Goal: Task Accomplishment & Management: Manage account settings

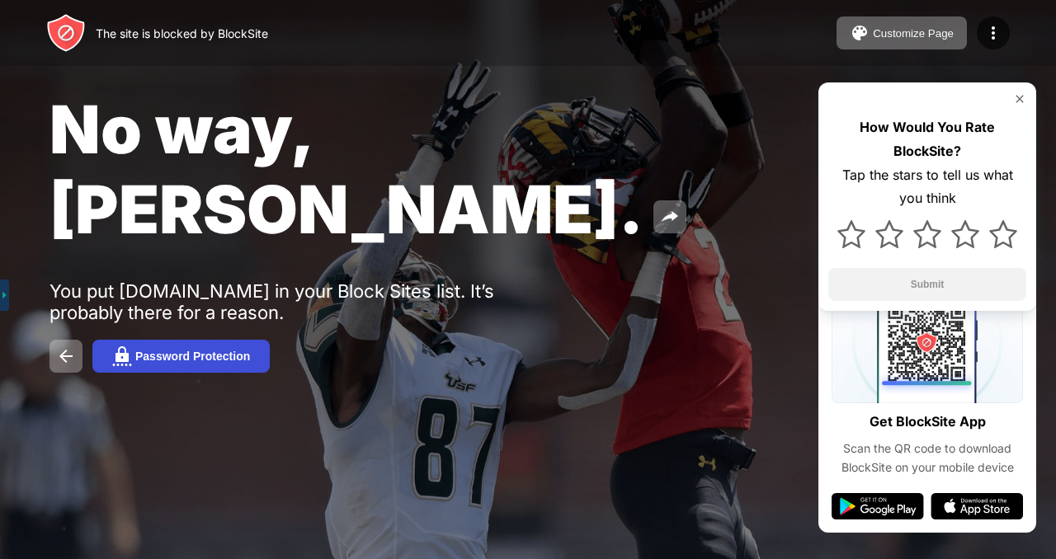
click at [172, 350] on div "Password Protection" at bounding box center [192, 356] width 115 height 13
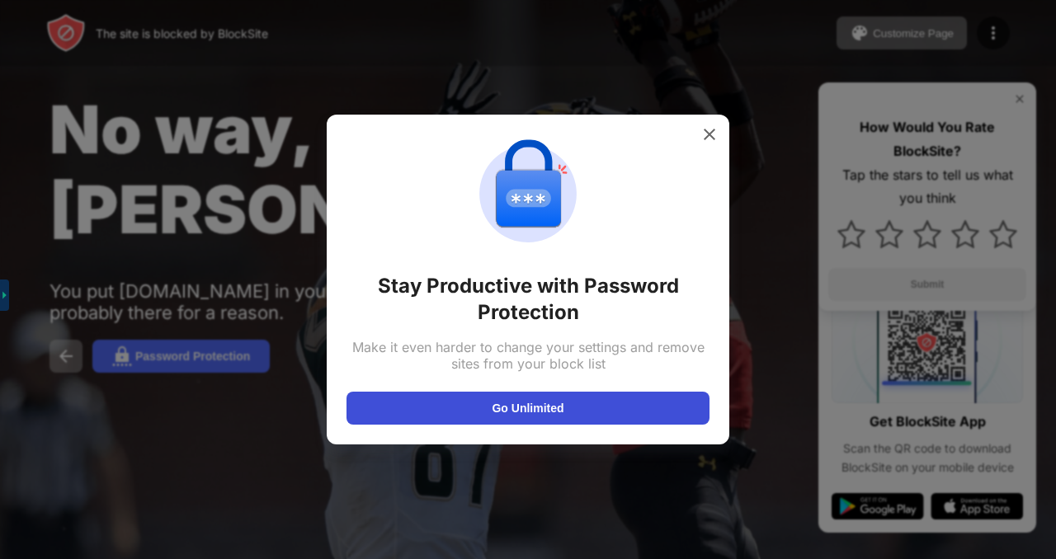
click at [620, 394] on button "Go Unlimited" at bounding box center [528, 408] width 363 height 33
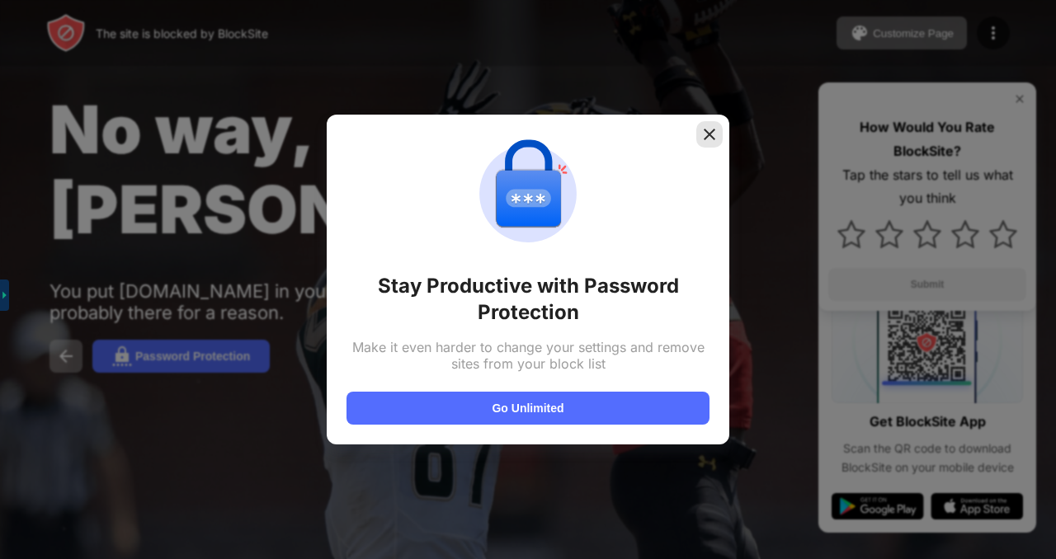
click at [718, 144] on div at bounding box center [709, 134] width 26 height 26
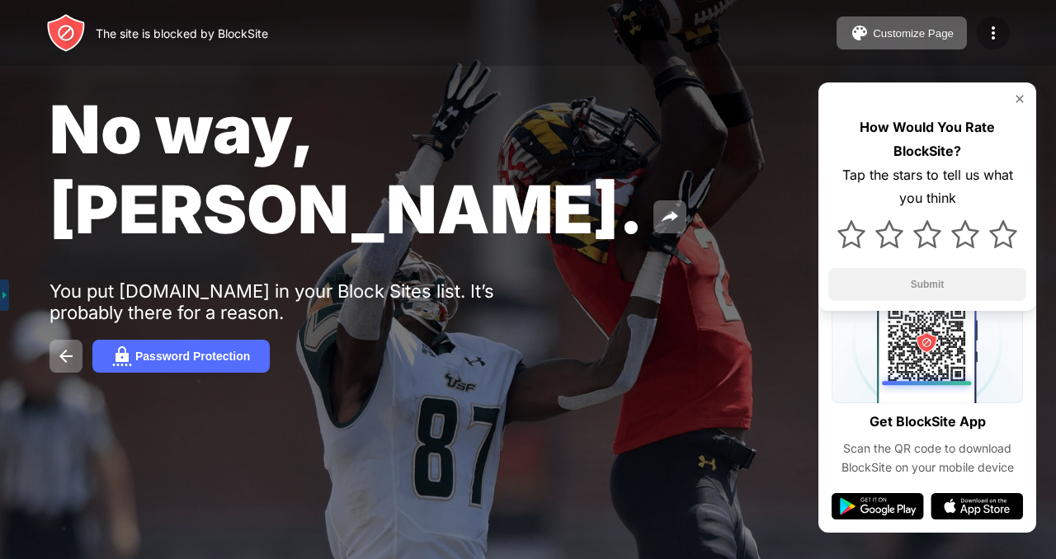
click at [986, 31] on img at bounding box center [993, 33] width 20 height 20
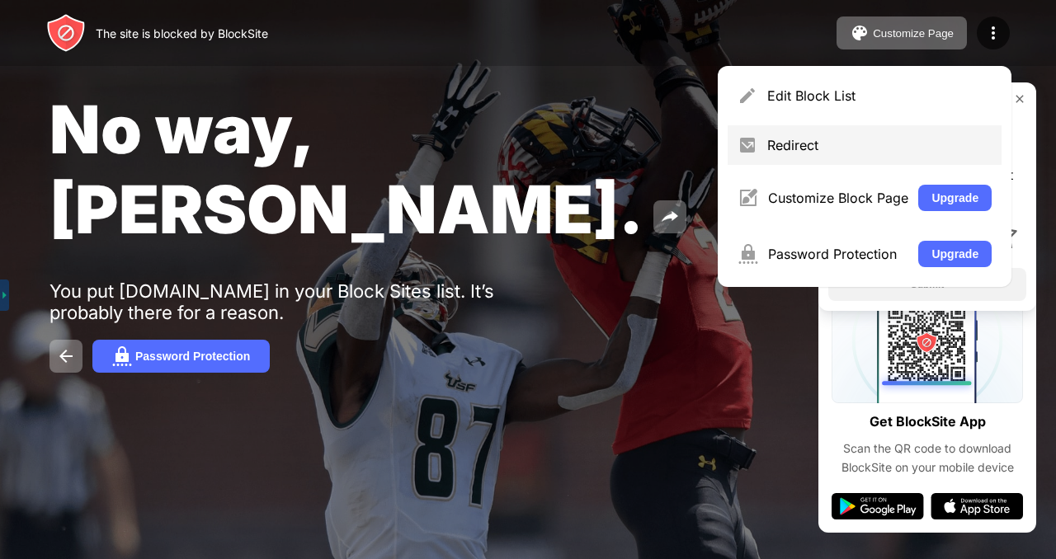
click at [893, 131] on div "Redirect" at bounding box center [865, 145] width 274 height 40
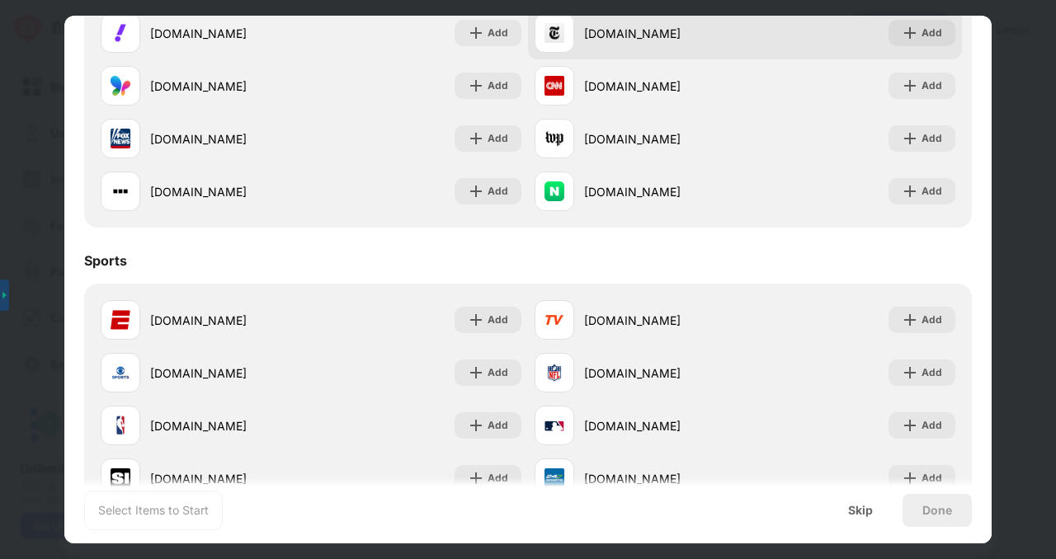
scroll to position [1101, 0]
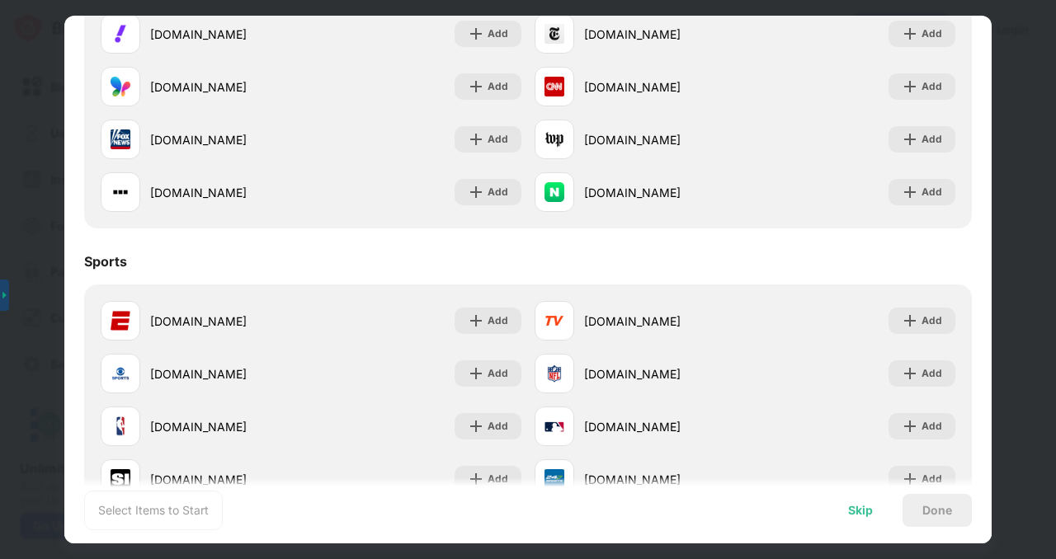
click at [846, 506] on div "Skip" at bounding box center [860, 510] width 64 height 33
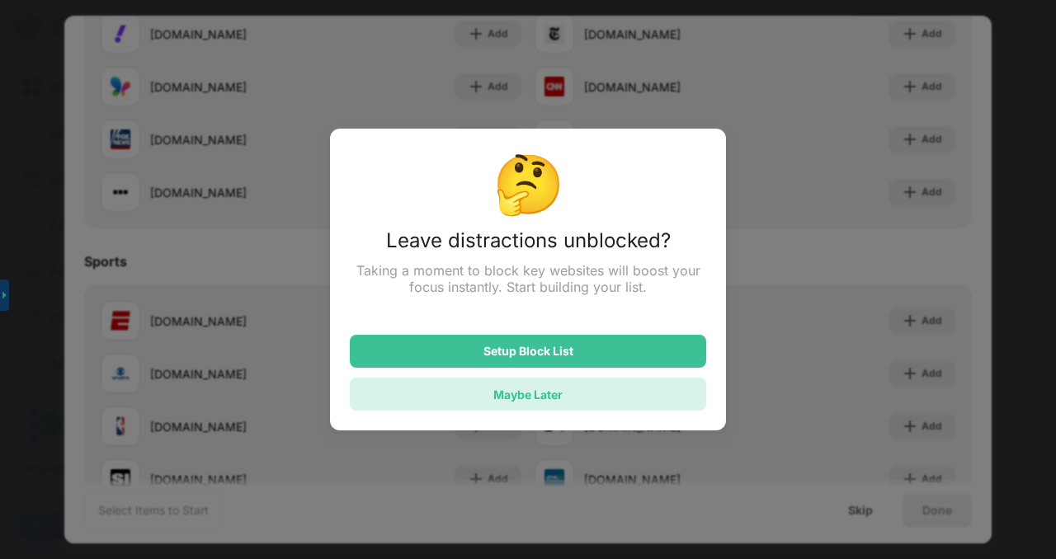
click at [646, 389] on div "Maybe Later" at bounding box center [528, 394] width 356 height 33
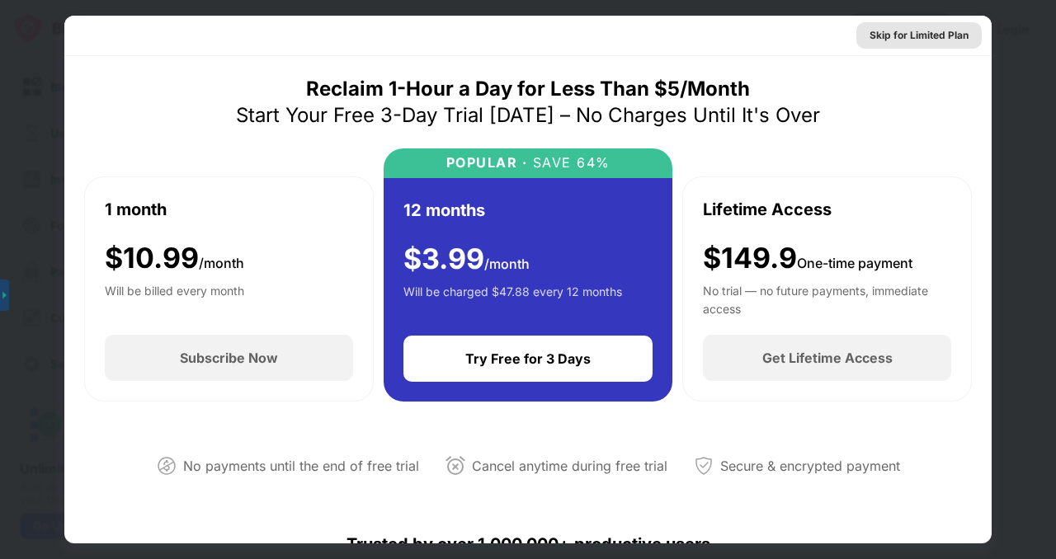
click at [951, 31] on div "Skip for Limited Plan" at bounding box center [919, 35] width 99 height 17
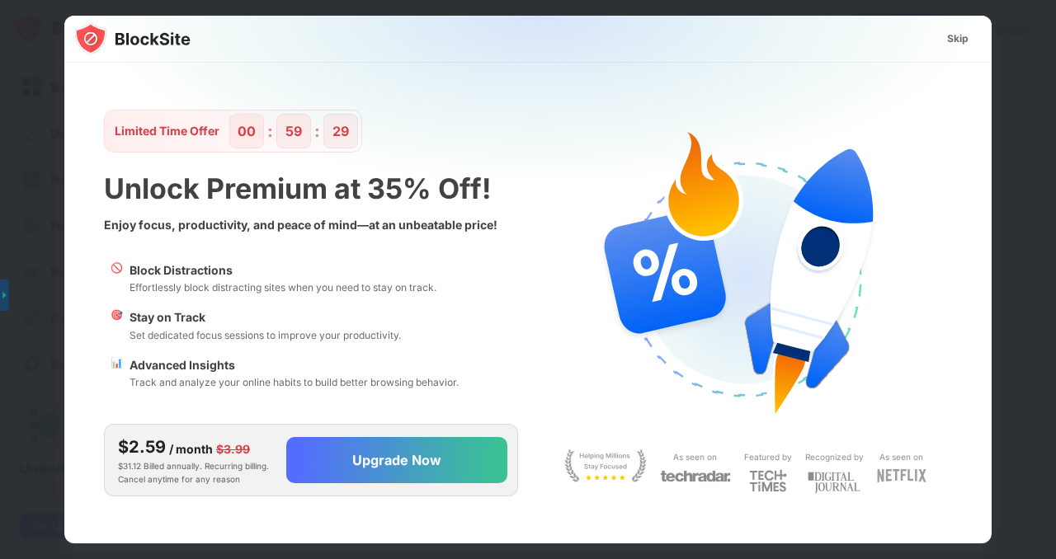
click at [964, 38] on div "Skip" at bounding box center [957, 39] width 21 height 17
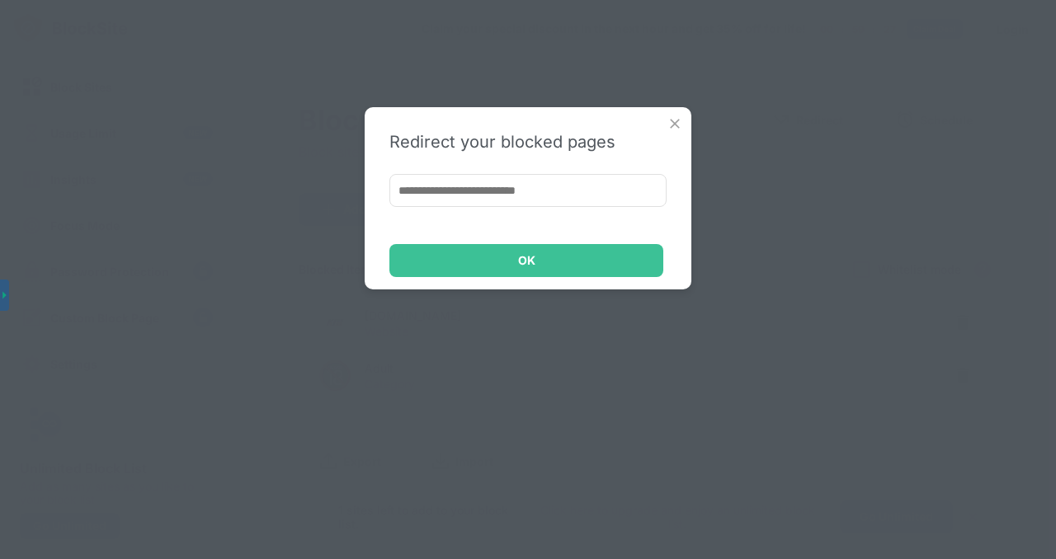
click at [659, 132] on div "Redirect your blocked pages" at bounding box center [527, 142] width 277 height 20
click at [667, 125] on img at bounding box center [675, 124] width 17 height 17
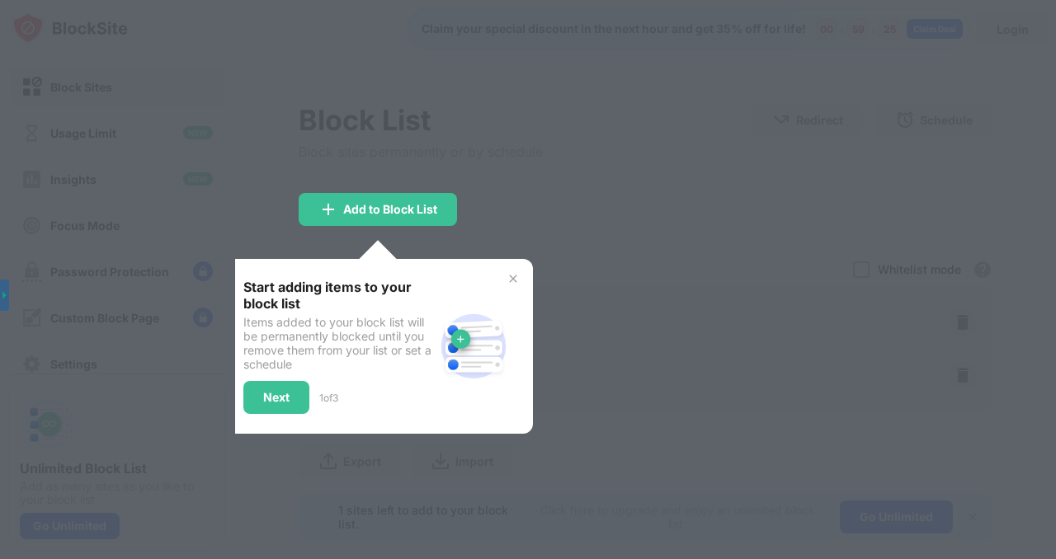
click at [523, 279] on div "Start adding items to your block list Items added to your block list will be pe…" at bounding box center [378, 346] width 309 height 175
click at [517, 279] on img at bounding box center [513, 278] width 13 height 13
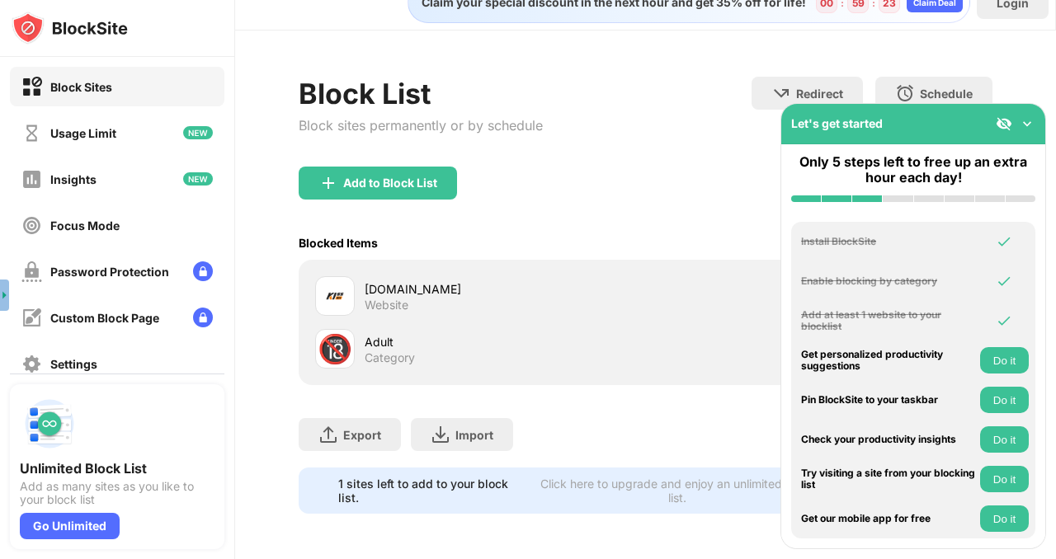
scroll to position [26, 0]
click at [1024, 125] on img at bounding box center [1027, 124] width 17 height 17
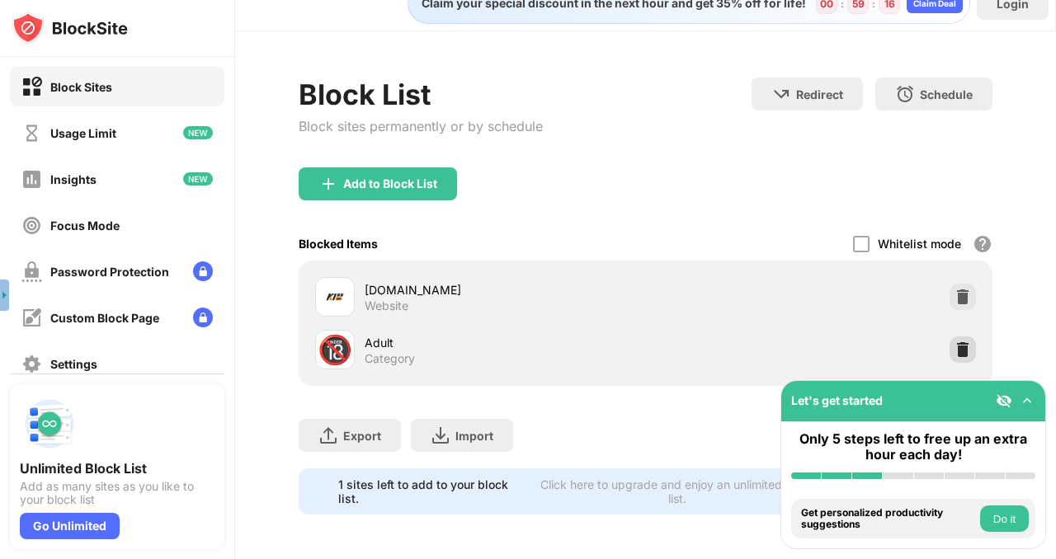
click at [964, 347] on img at bounding box center [963, 350] width 17 height 17
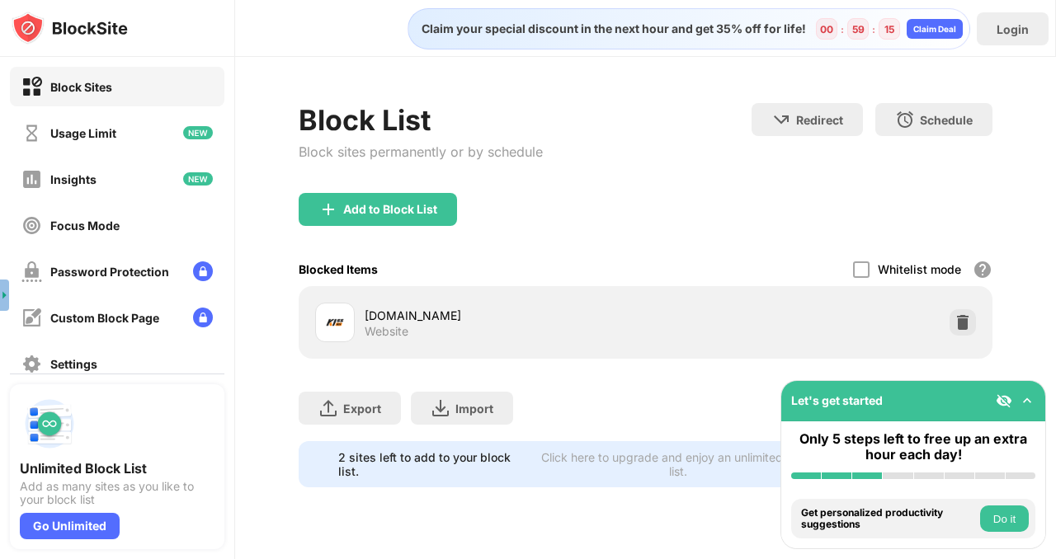
scroll to position [0, 0]
